Goal: Check status

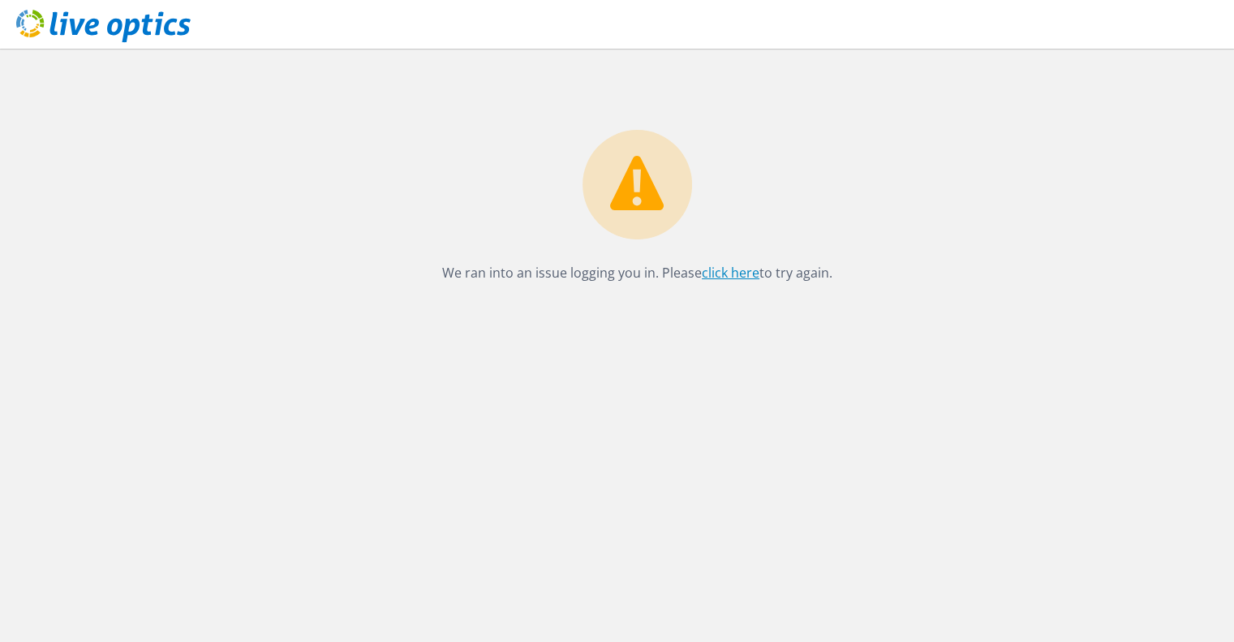
click at [730, 277] on link "click here" at bounding box center [731, 273] width 58 height 18
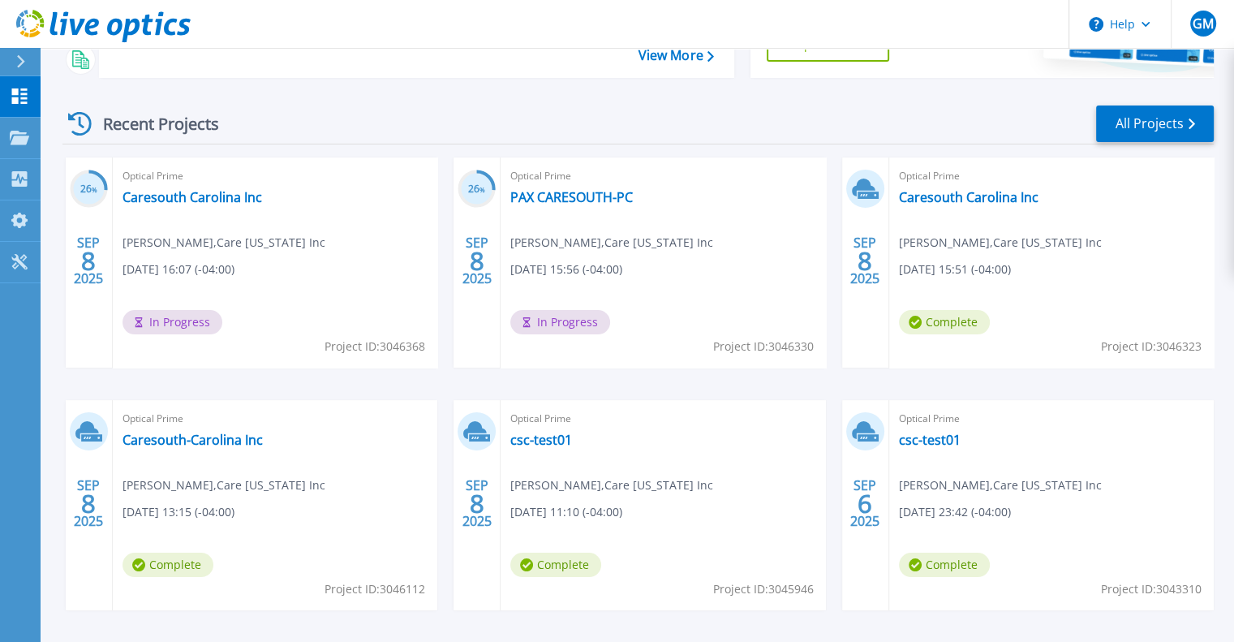
scroll to position [209, 0]
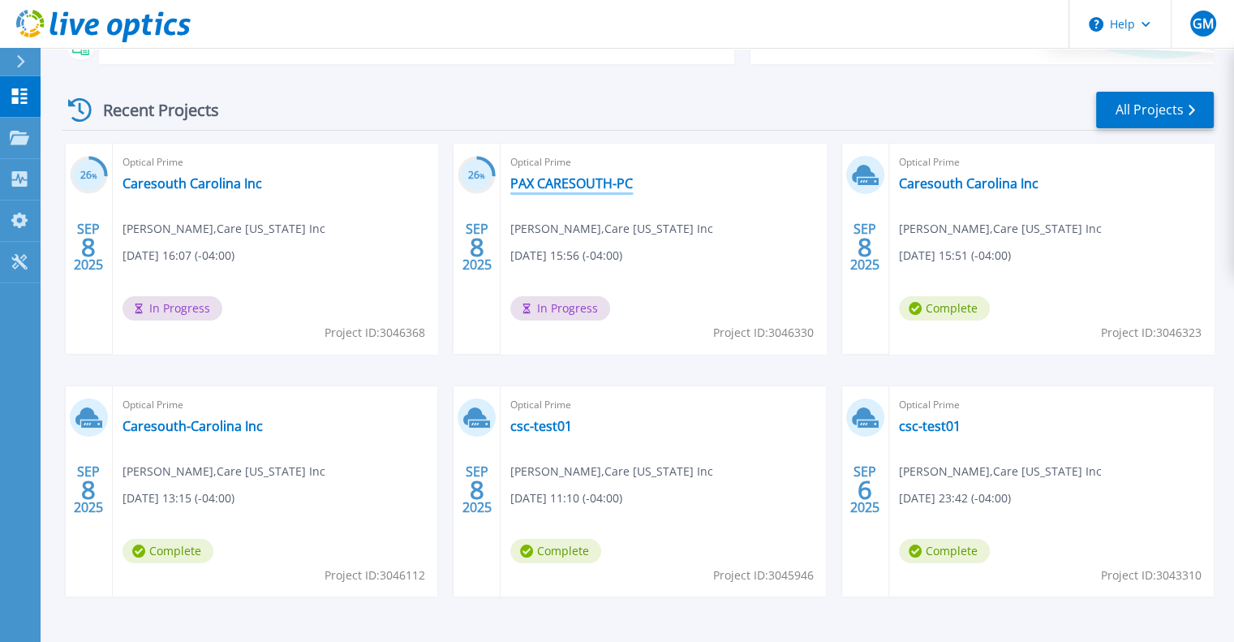
click at [576, 181] on link "PAX CARESOUTH-PC" at bounding box center [571, 183] width 123 height 16
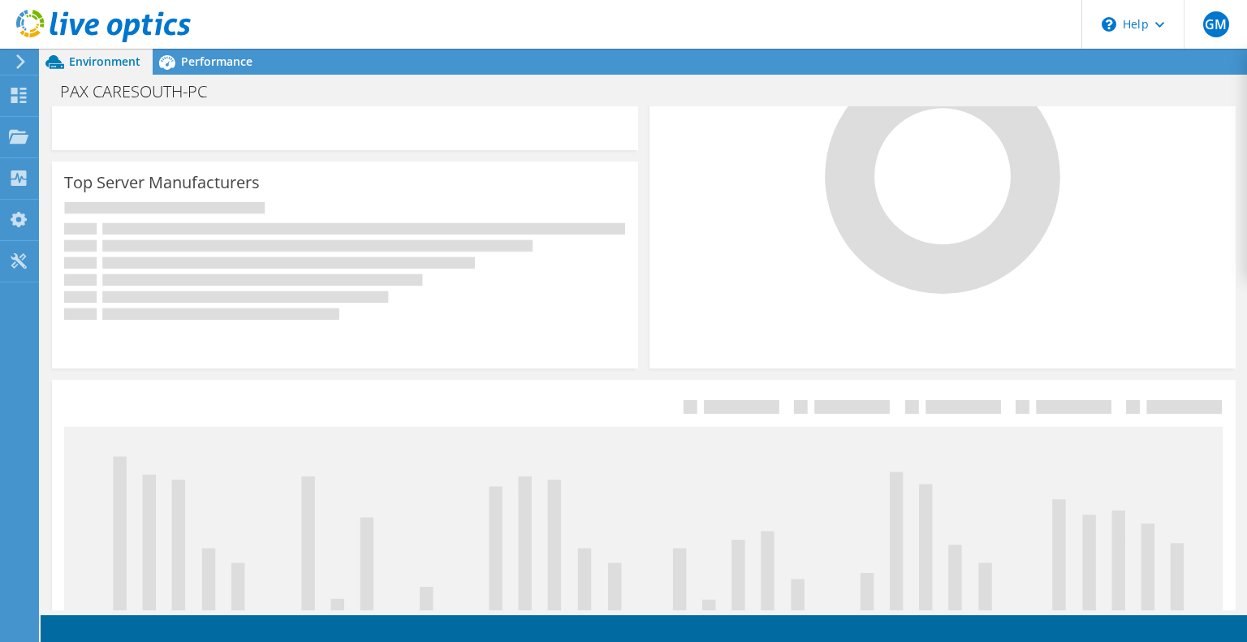
click at [1246, 379] on div "Collector Run Progress Projected End Time: 09/15/2025, 15:56 (-04:00) Next reca…" at bounding box center [644, 358] width 1206 height 504
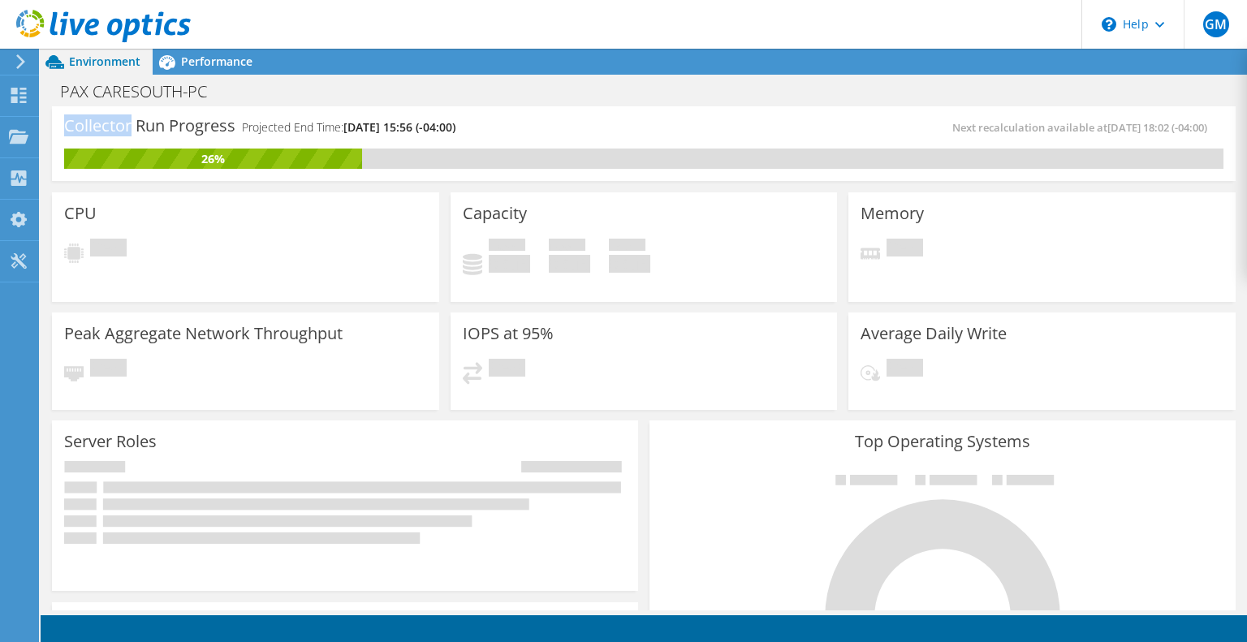
drag, startPoint x: 1246, startPoint y: 379, endPoint x: 1246, endPoint y: 114, distance: 264.6
click at [1246, 114] on div "Collector Run Progress Projected End Time: 09/15/2025, 15:56 (-04:00) Next reca…" at bounding box center [644, 358] width 1206 height 504
click at [24, 95] on icon at bounding box center [18, 95] width 19 height 15
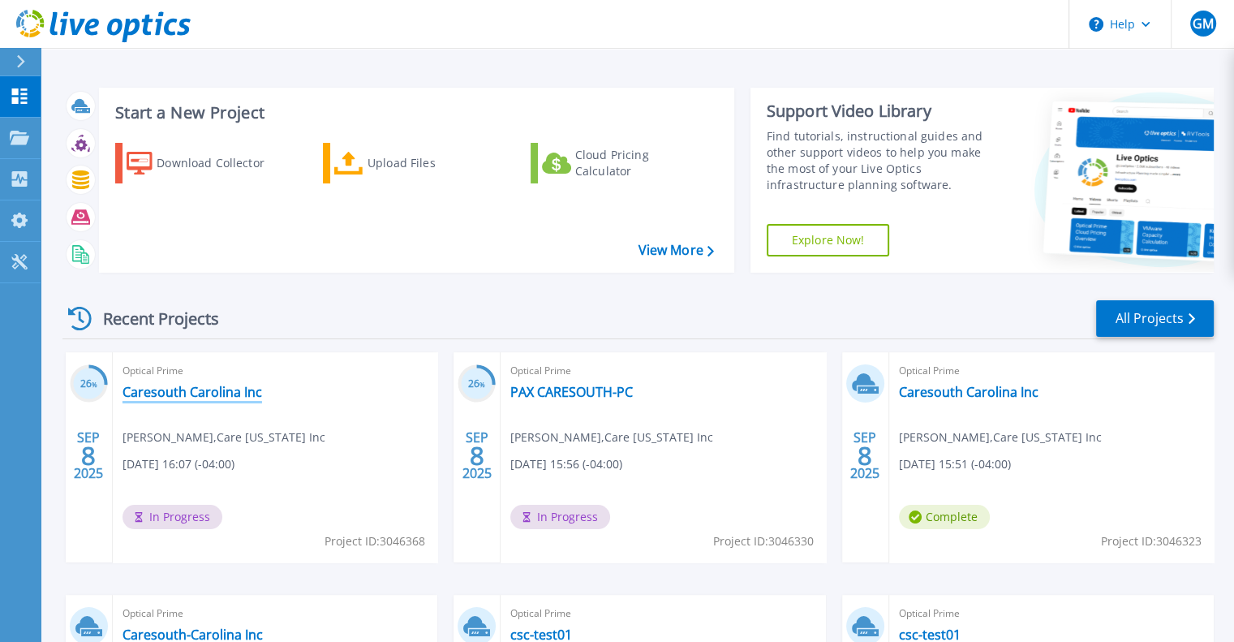
click at [183, 394] on link "Caresouth Carolina Inc" at bounding box center [193, 392] width 140 height 16
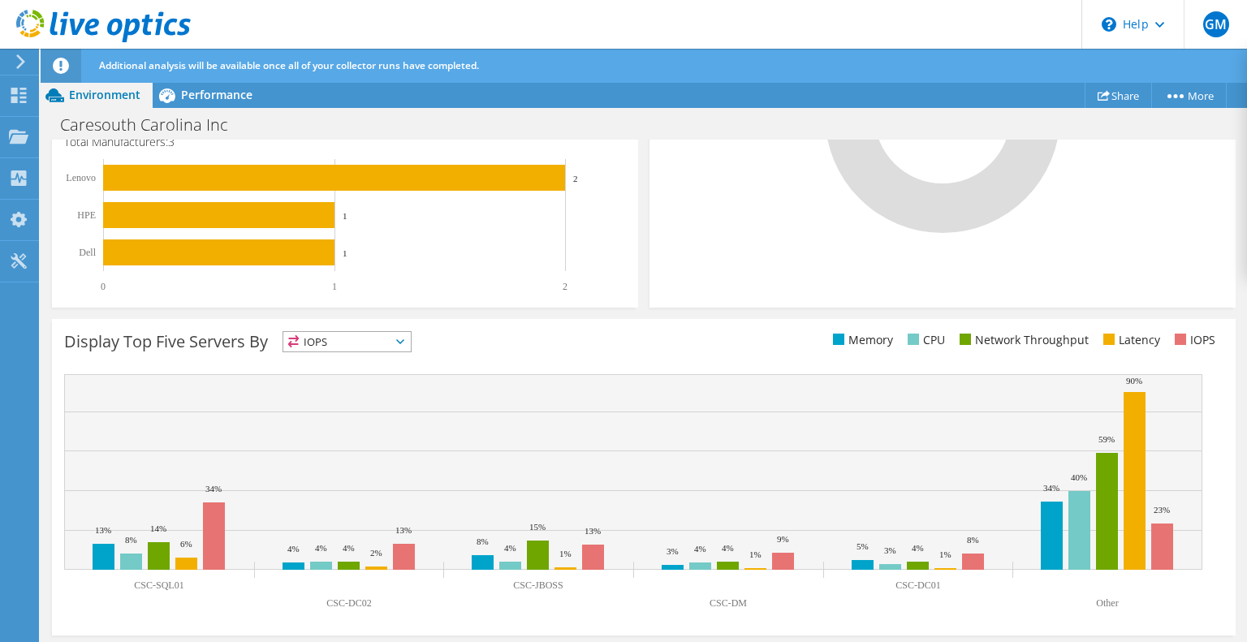
scroll to position [536, 0]
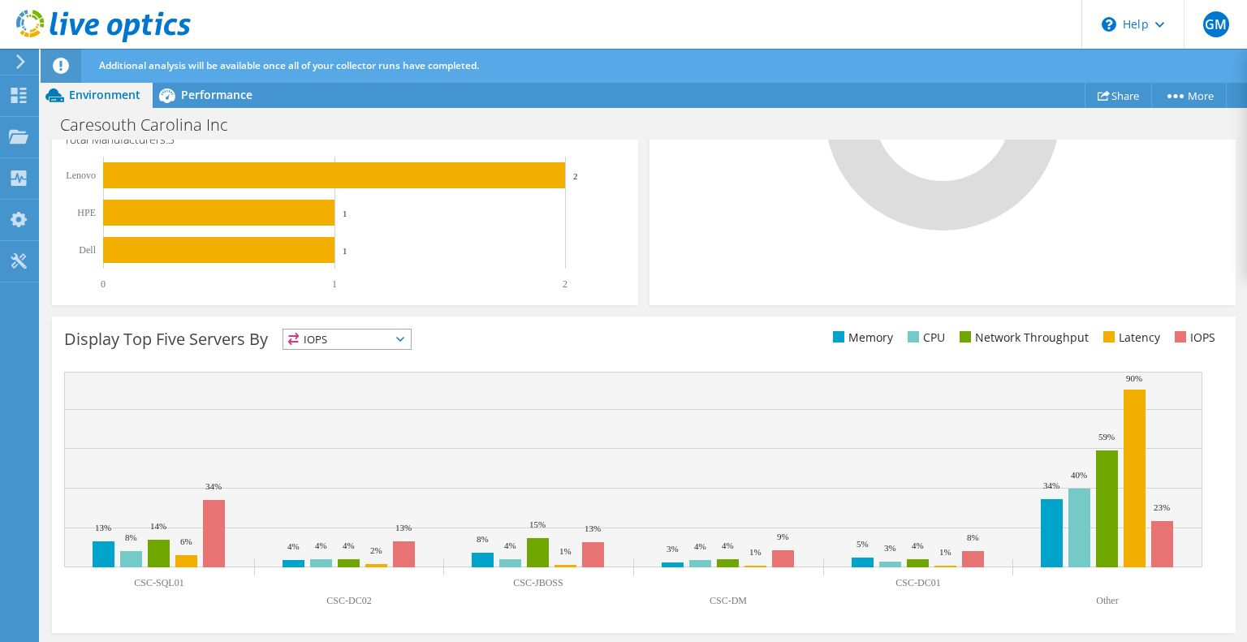
click at [404, 340] on icon at bounding box center [400, 339] width 8 height 5
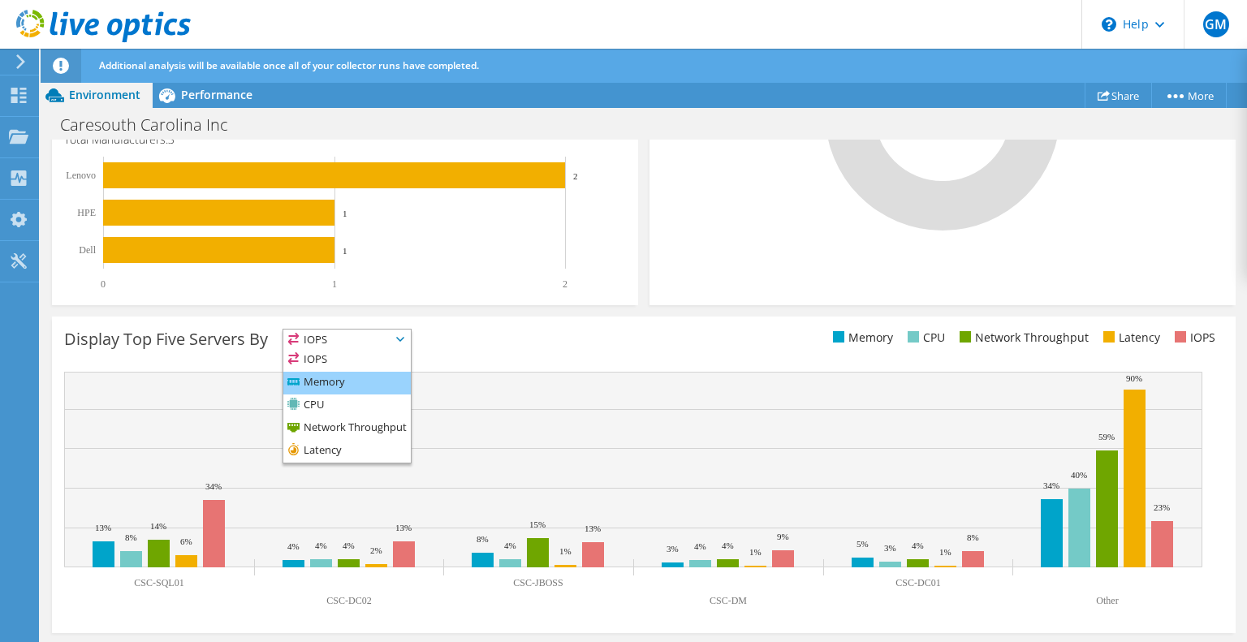
click at [349, 386] on li "Memory" at bounding box center [346, 383] width 127 height 23
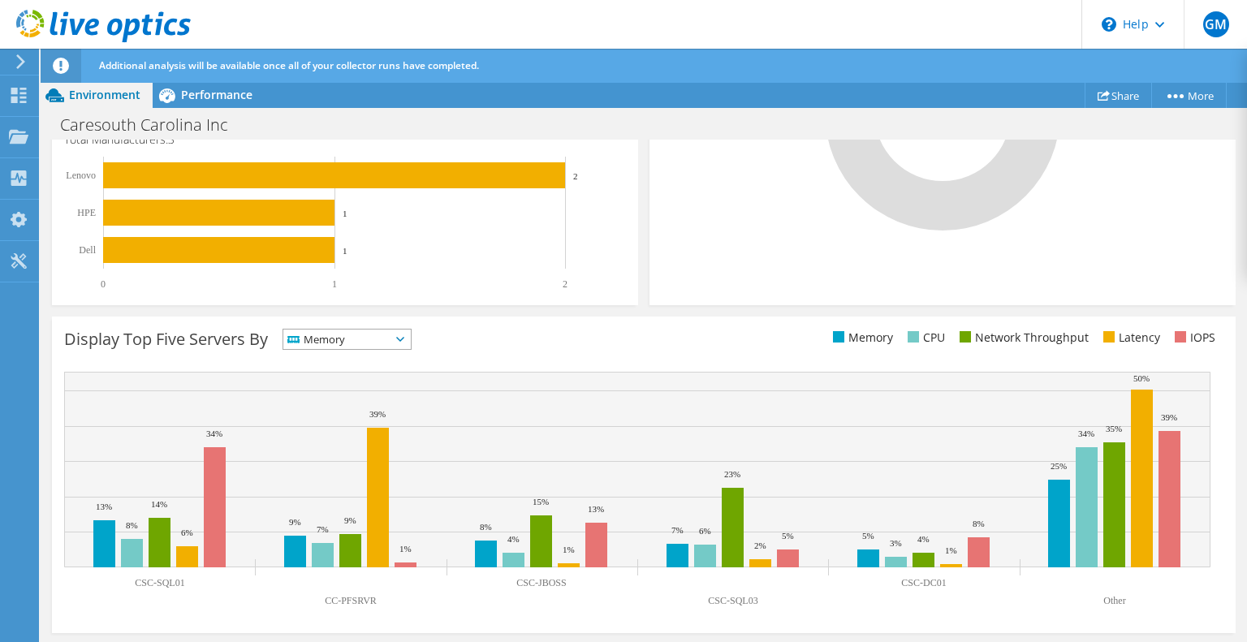
click at [411, 334] on span "Memory" at bounding box center [346, 339] width 127 height 19
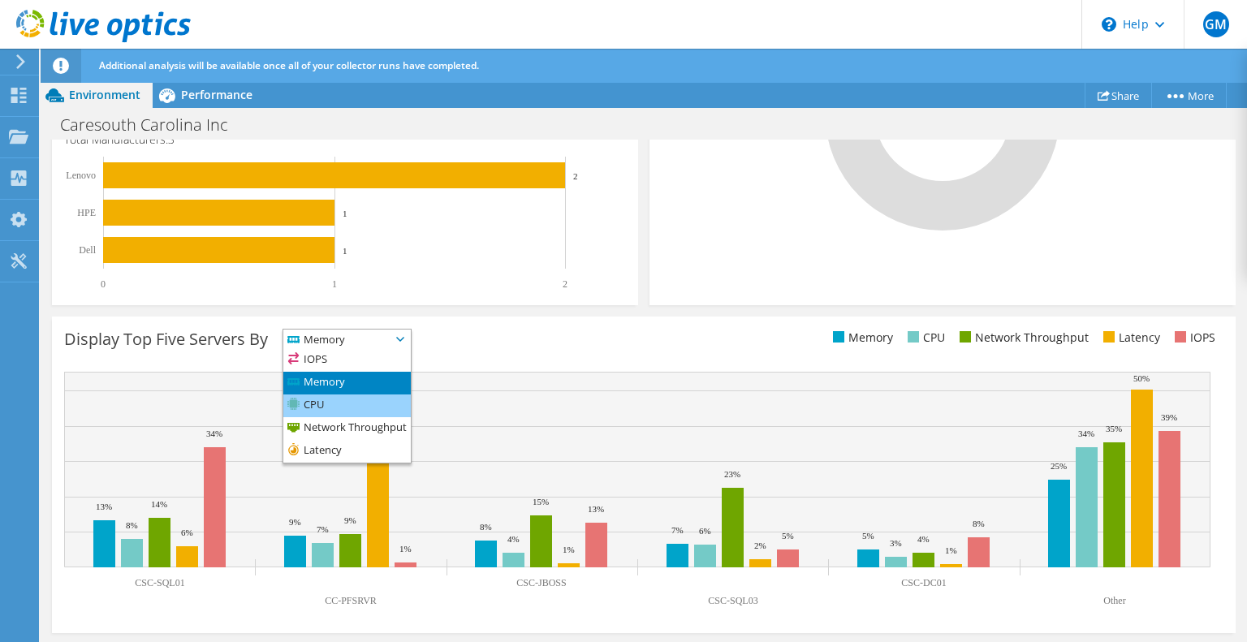
click at [344, 410] on li "CPU" at bounding box center [346, 405] width 127 height 23
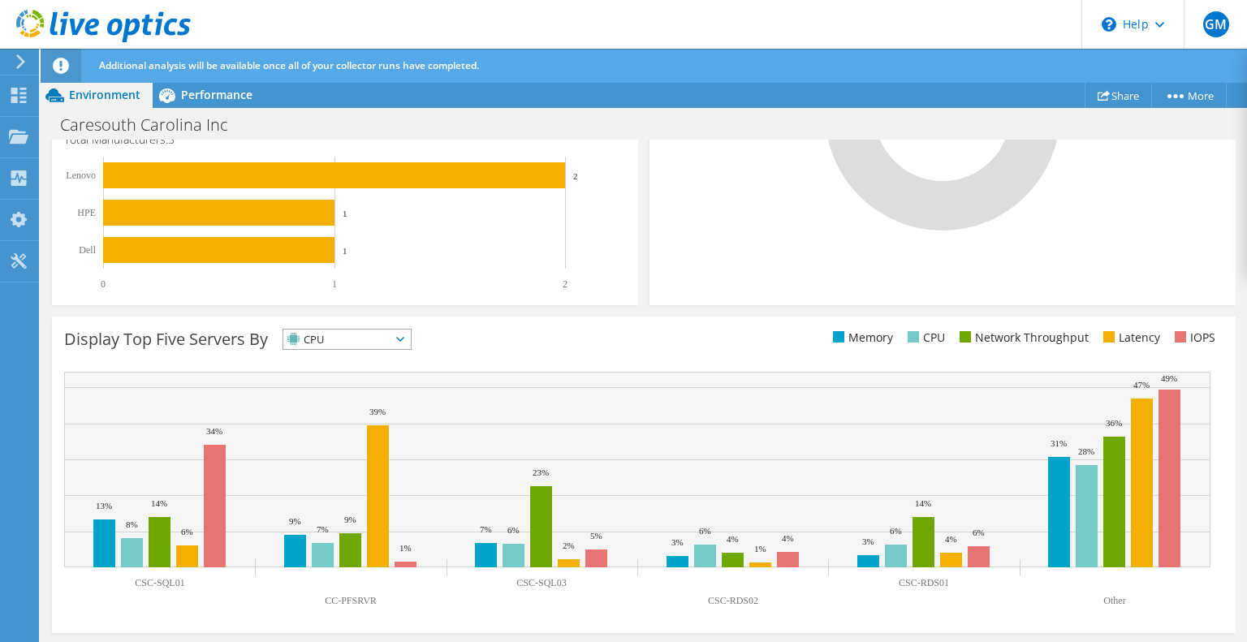
click at [404, 337] on icon at bounding box center [400, 339] width 8 height 5
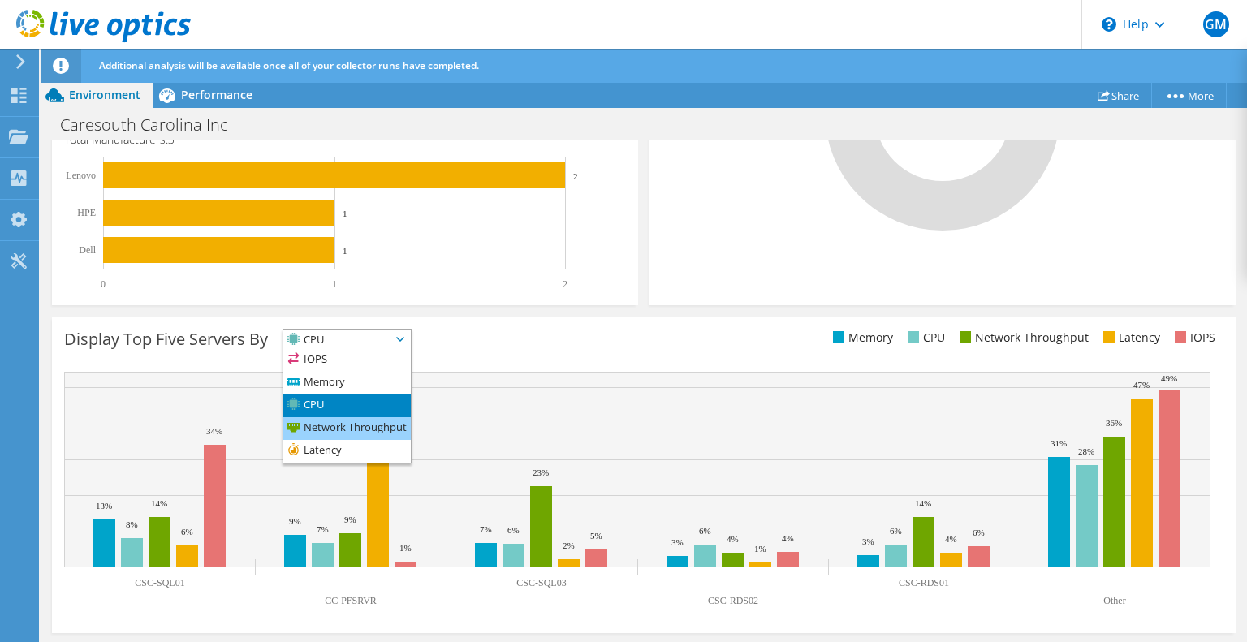
click at [343, 432] on li "Network Throughput" at bounding box center [346, 428] width 127 height 23
